Goal: Task Accomplishment & Management: Manage account settings

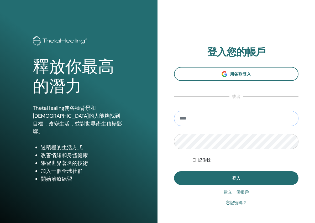
type input "**********"
click at [236, 178] on button "登入" at bounding box center [236, 178] width 125 height 14
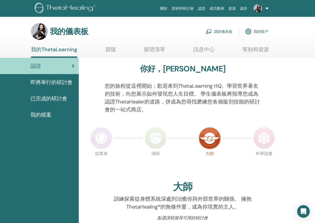
click at [221, 30] on link "講師儀表板" at bounding box center [219, 32] width 27 height 12
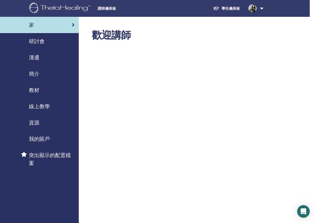
scroll to position [0, 5]
click at [39, 40] on span "研討會" at bounding box center [37, 41] width 16 height 8
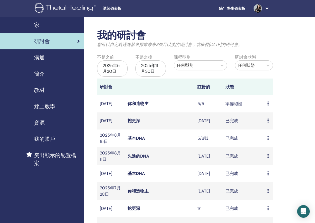
click at [134, 102] on link "你和造物主" at bounding box center [138, 104] width 21 height 6
